Goal: Information Seeking & Learning: Learn about a topic

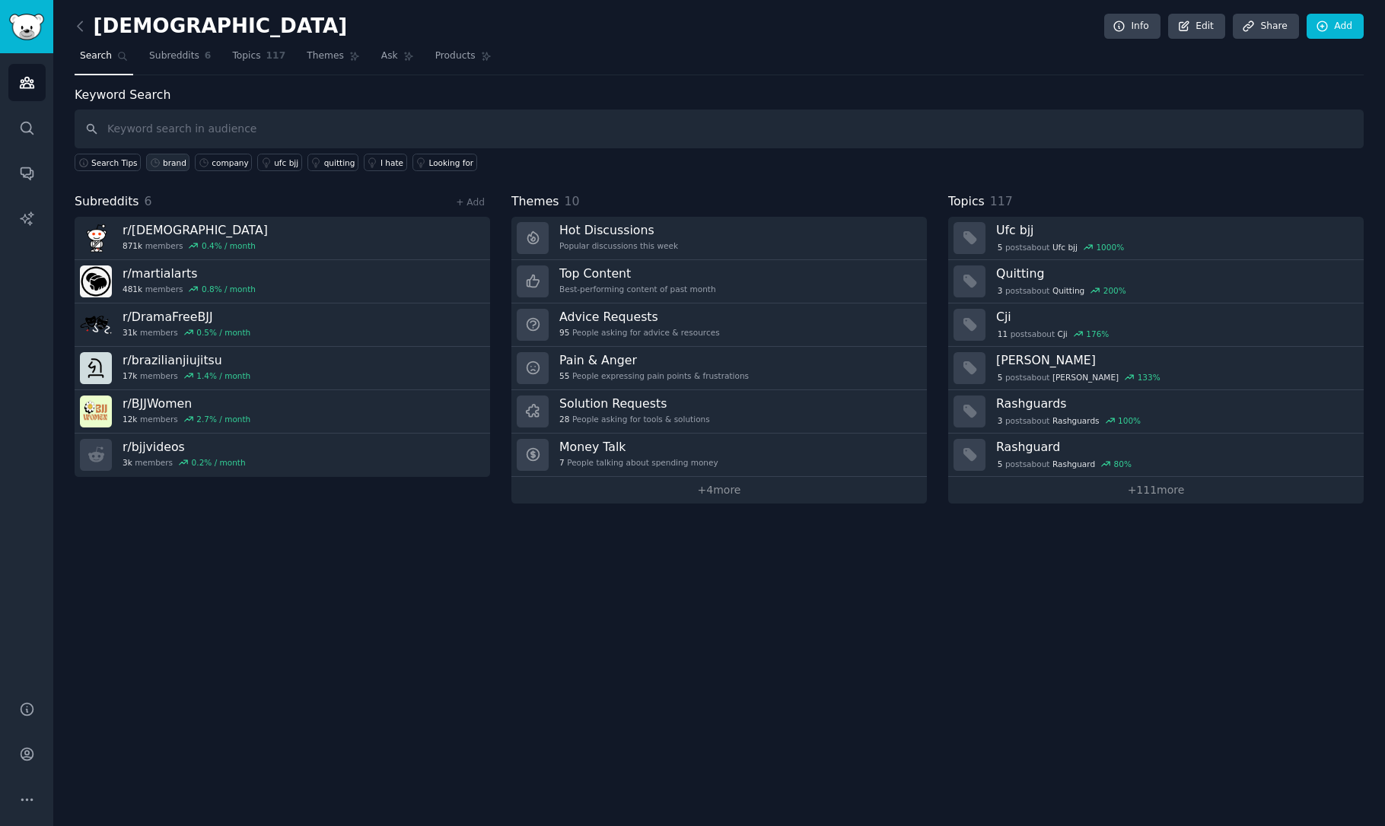
click at [171, 158] on div "brand" at bounding box center [175, 162] width 24 height 11
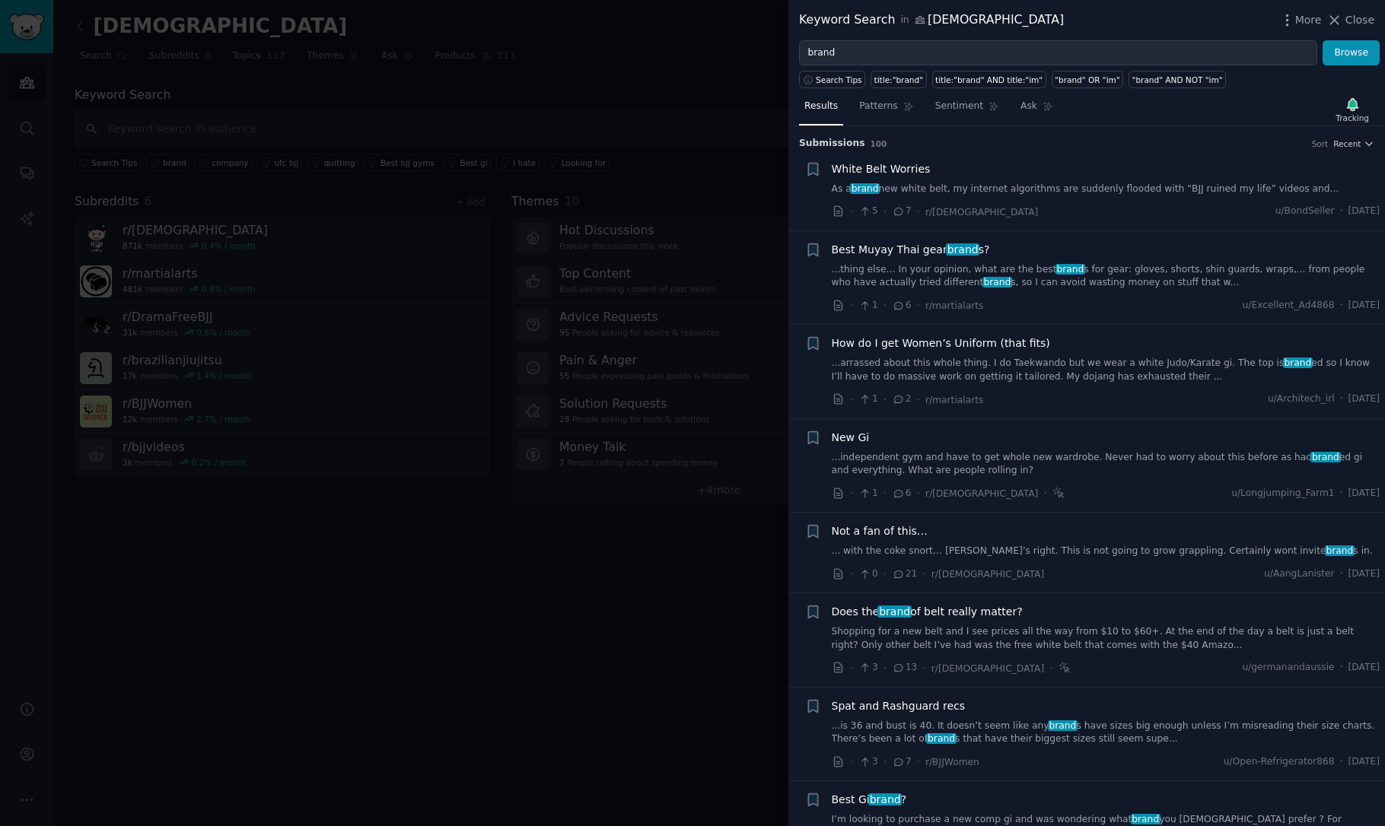
click at [899, 305] on icon at bounding box center [899, 306] width 14 height 11
click at [997, 278] on link "...thing else… In your opinion, what are the best brand s for gear: gloves, sho…" at bounding box center [1106, 276] width 549 height 27
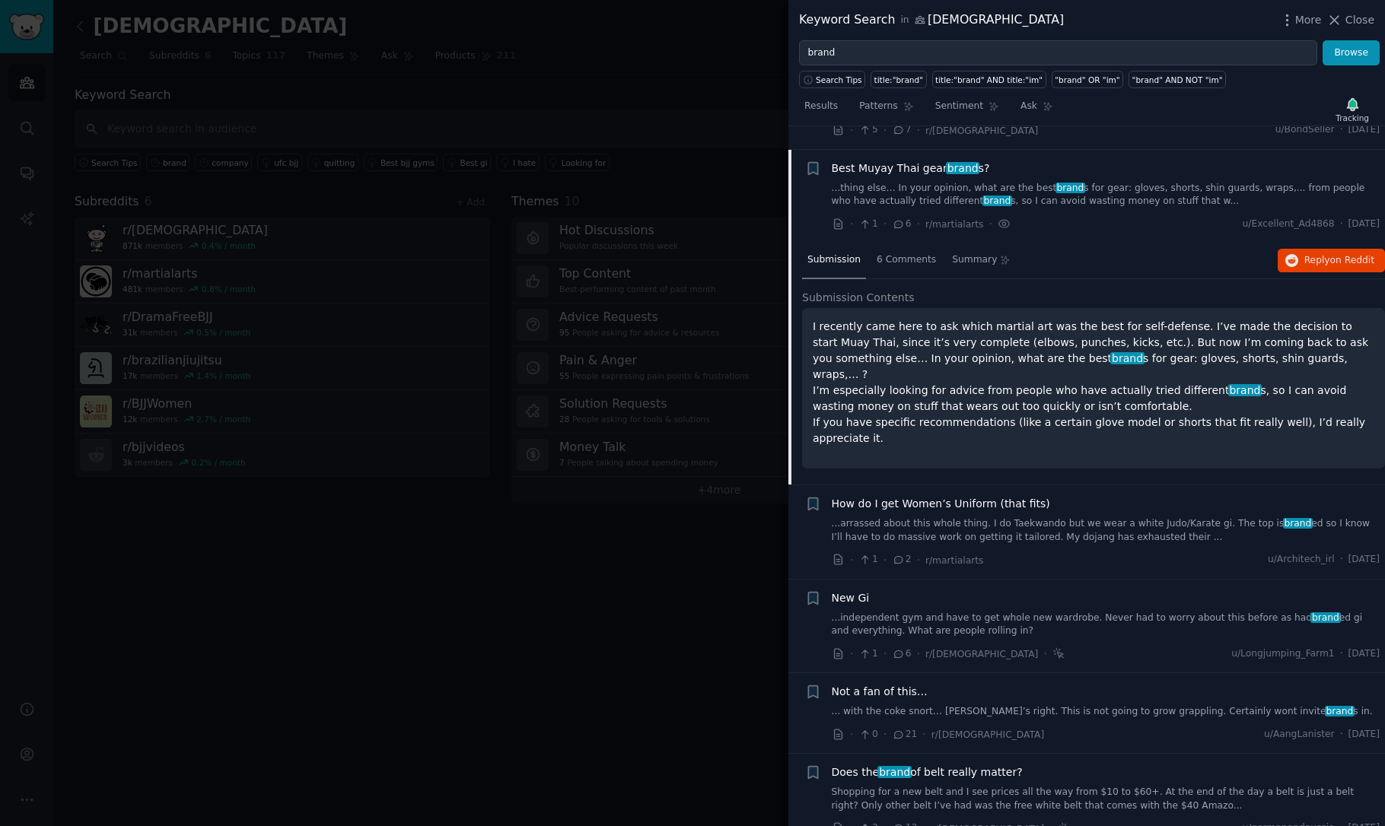
scroll to position [104, 0]
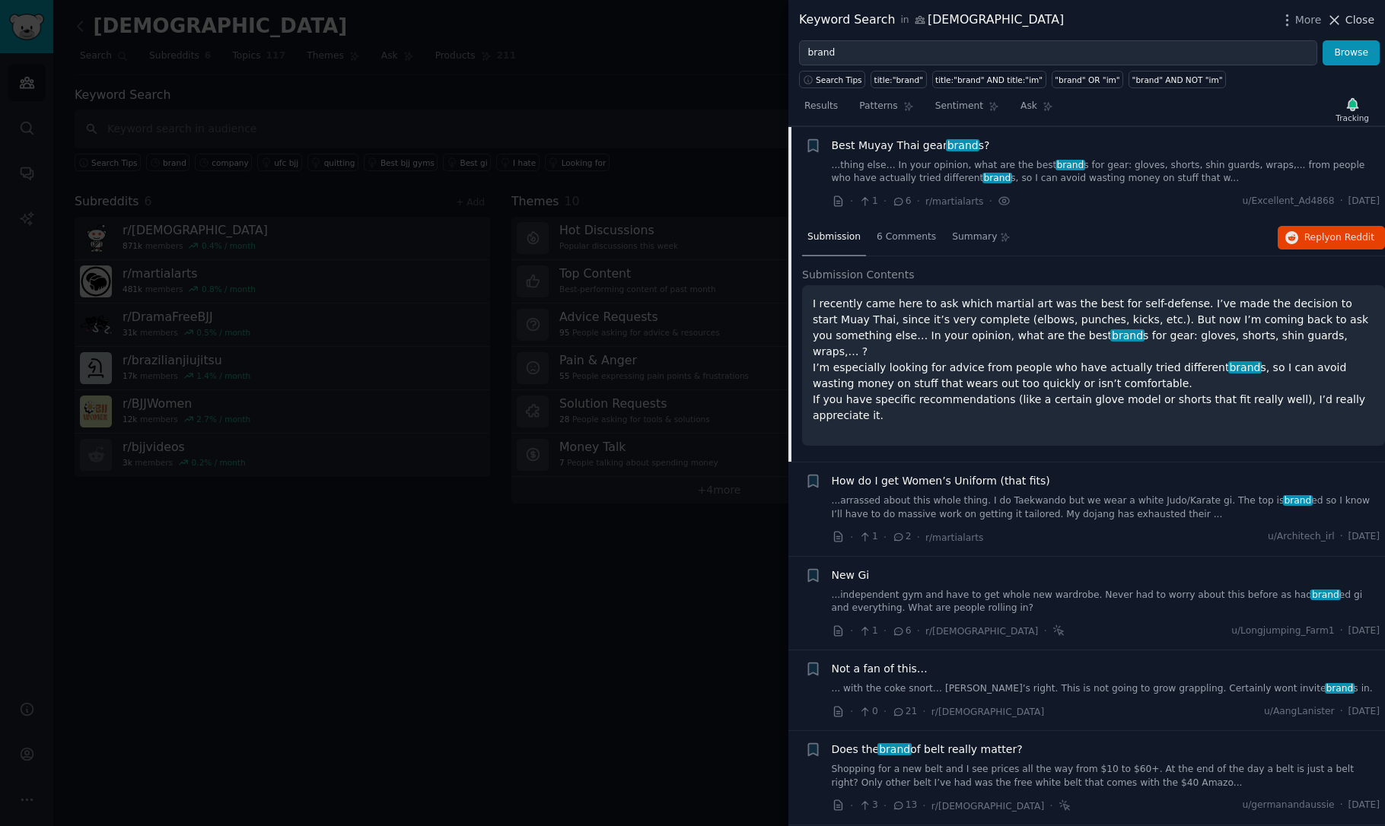
click at [1352, 18] on span "Close" at bounding box center [1359, 20] width 29 height 16
